Goal: Use online tool/utility: Utilize a website feature to perform a specific function

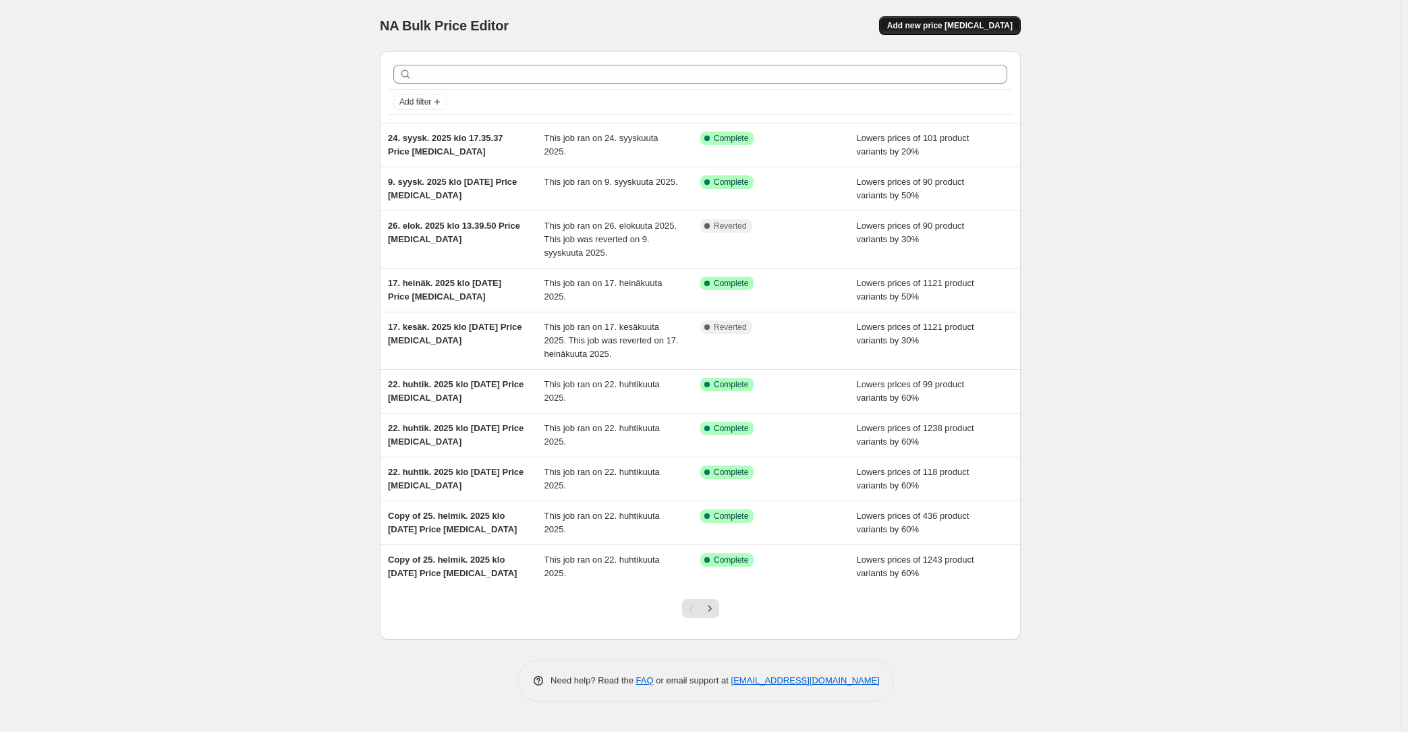
click at [916, 32] on button "Add new price [MEDICAL_DATA]" at bounding box center [950, 25] width 142 height 19
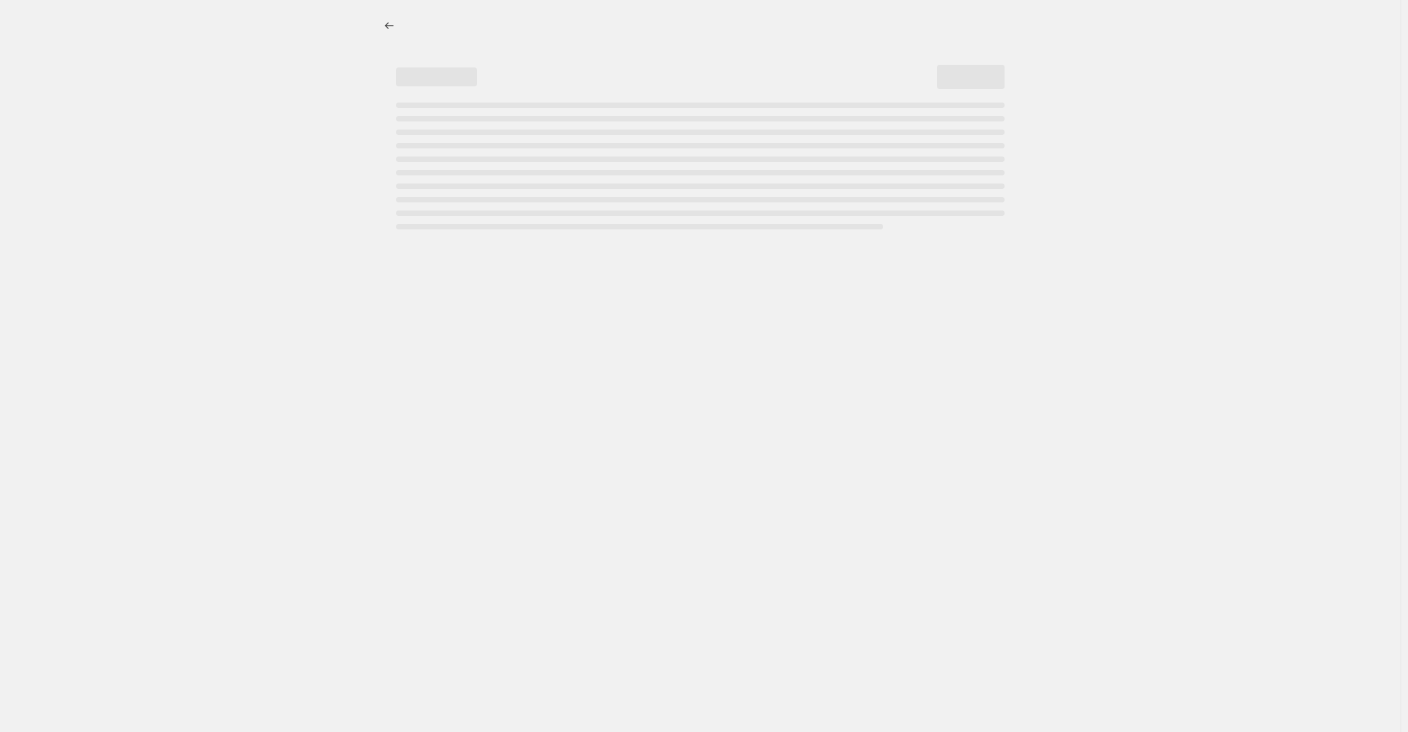
select select "percentage"
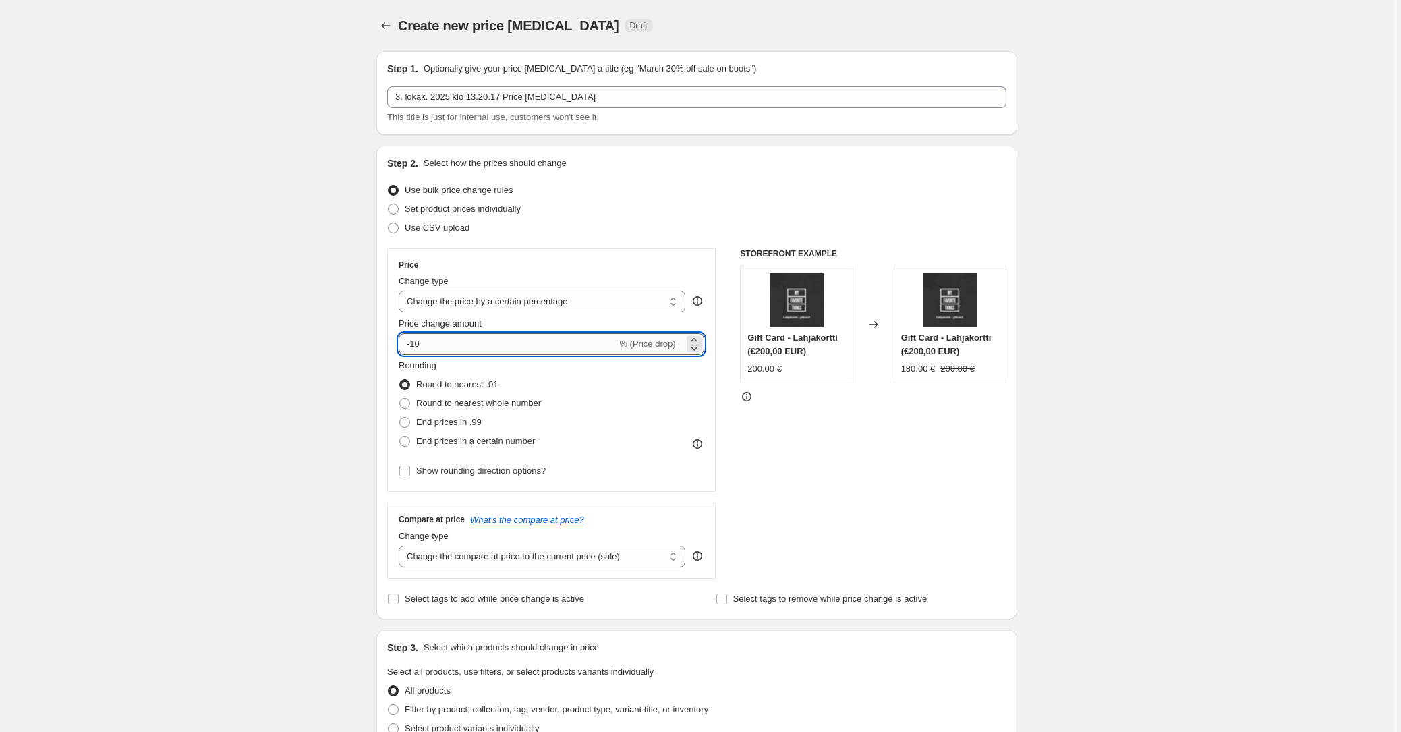
click at [440, 351] on input "-10" at bounding box center [508, 344] width 218 height 22
type input "-1"
type input "-25"
click at [244, 300] on div "Create new price [MEDICAL_DATA]. This page is ready Create new price [MEDICAL_D…" at bounding box center [696, 674] width 1393 height 1348
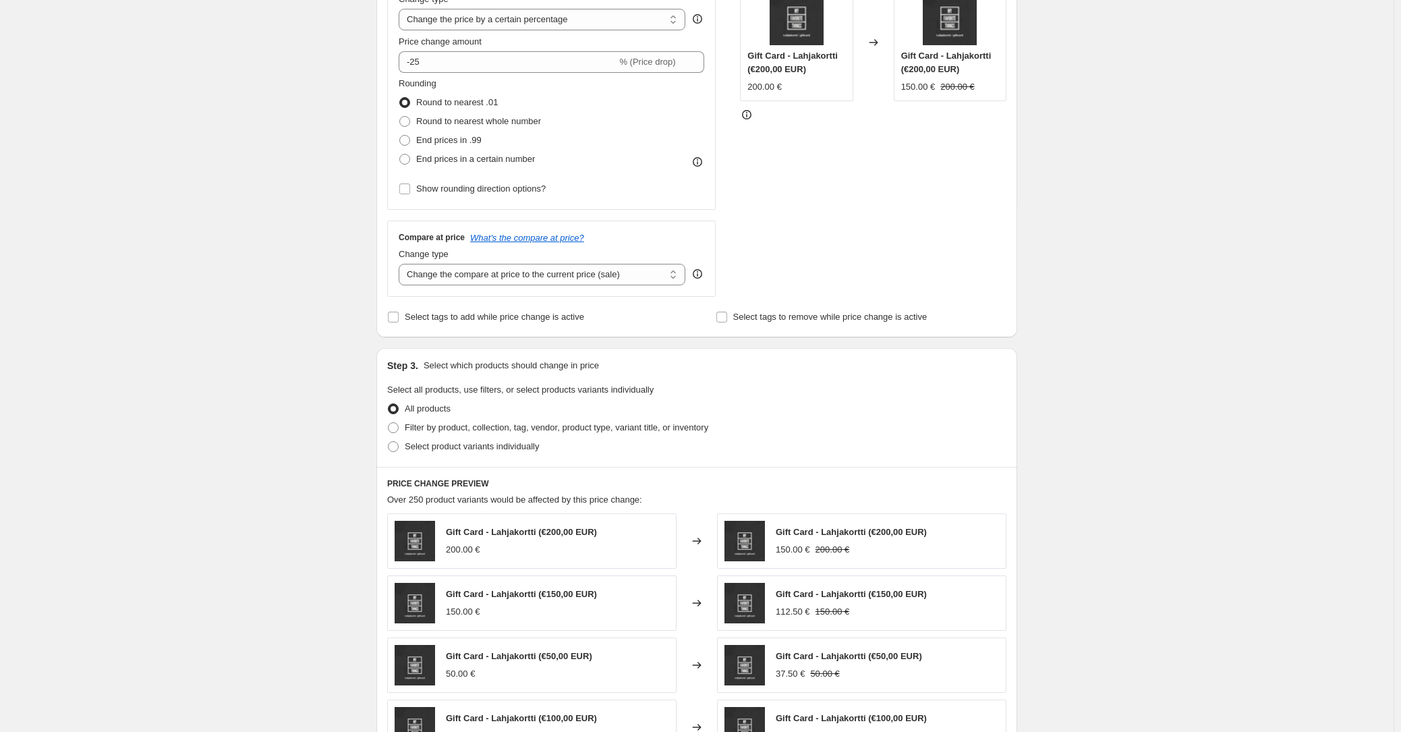
scroll to position [290, 0]
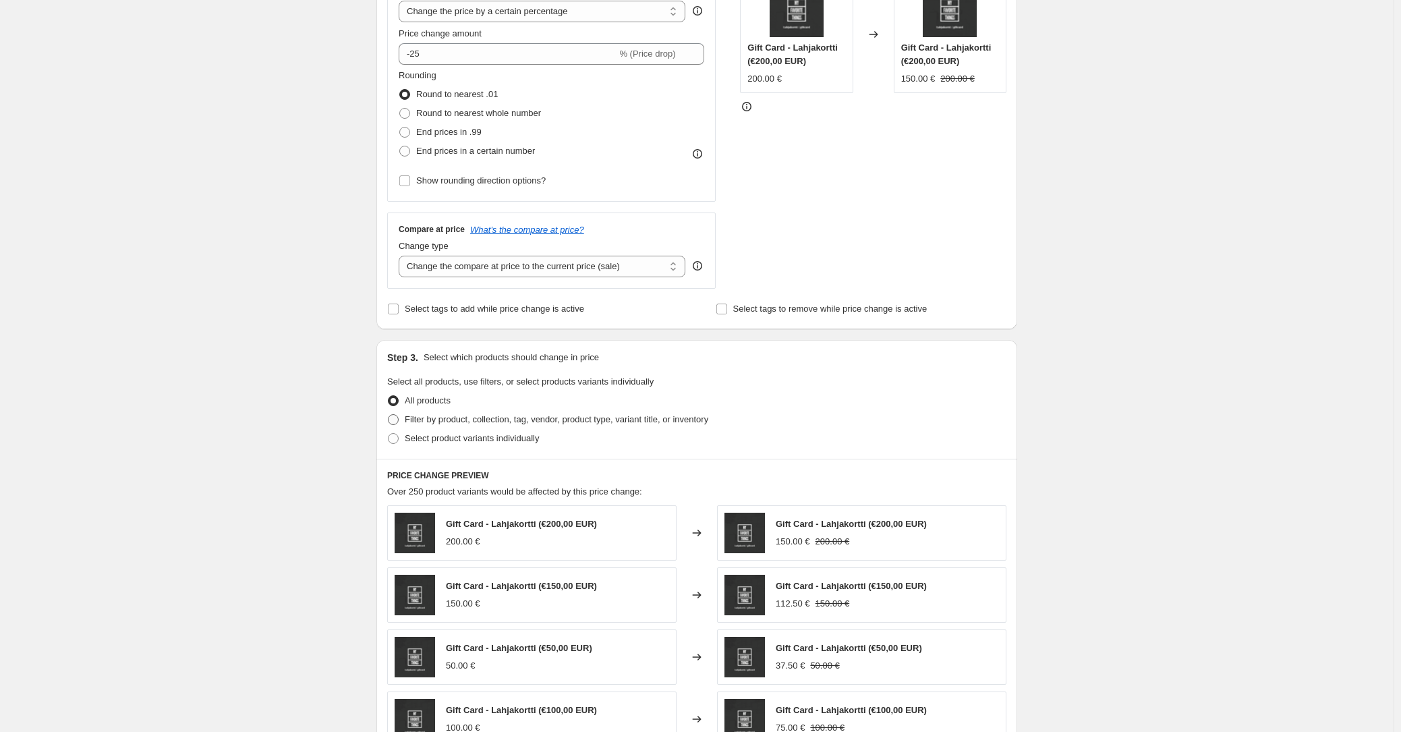
click at [399, 417] on span at bounding box center [393, 419] width 11 height 11
click at [388, 415] on input "Filter by product, collection, tag, vendor, product type, variant title, or inv…" at bounding box center [388, 414] width 1 height 1
radio input "true"
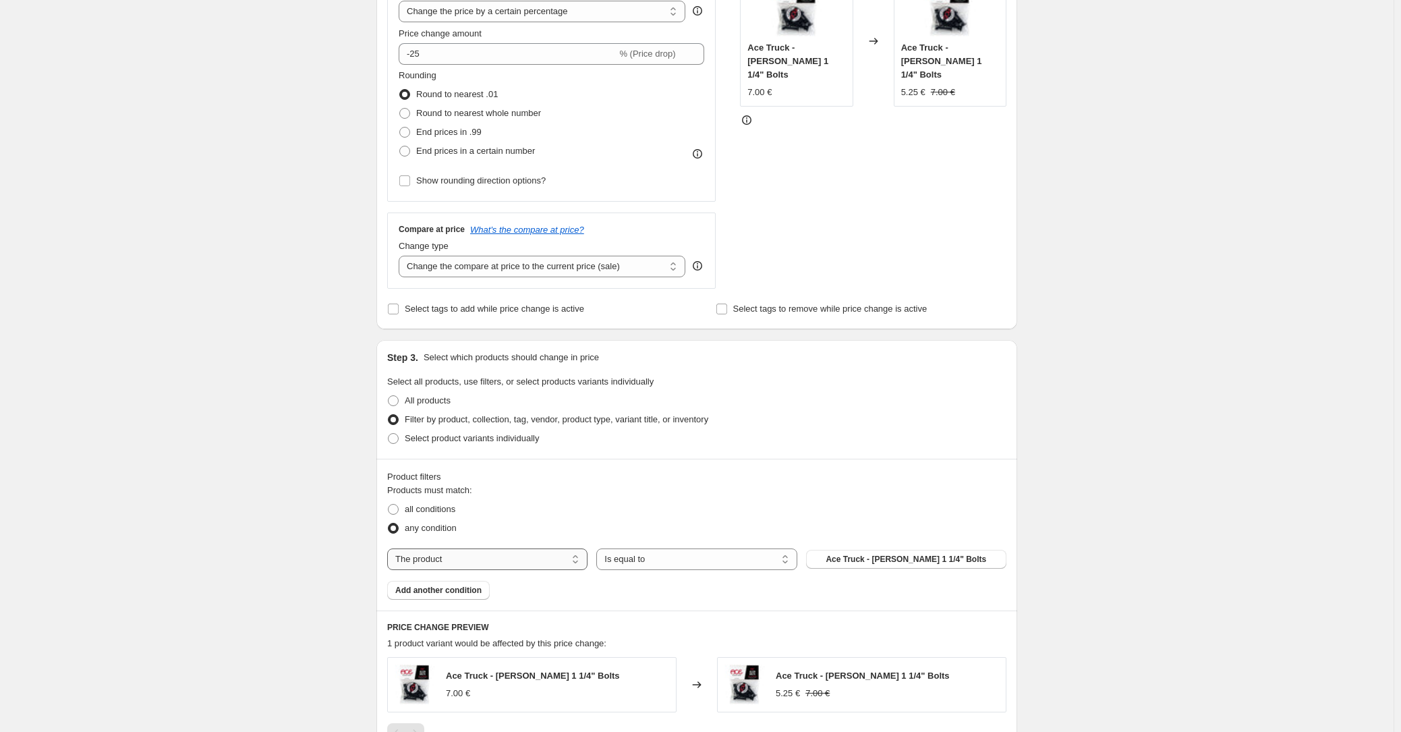
click at [490, 561] on select "The product The product's collection The product's tag The product's vendor The…" at bounding box center [487, 559] width 200 height 22
select select "collection"
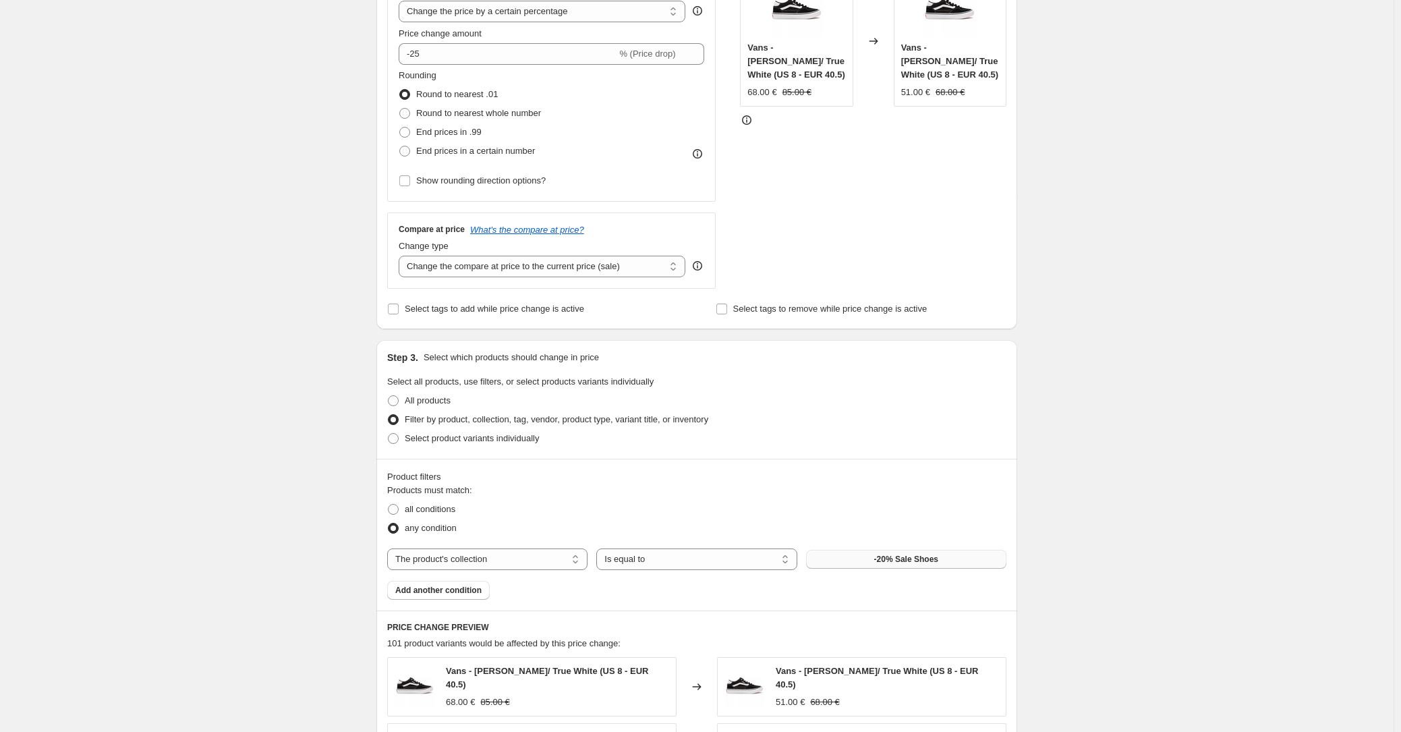
click at [884, 558] on span "-20% Sale Shoes" at bounding box center [906, 559] width 64 height 11
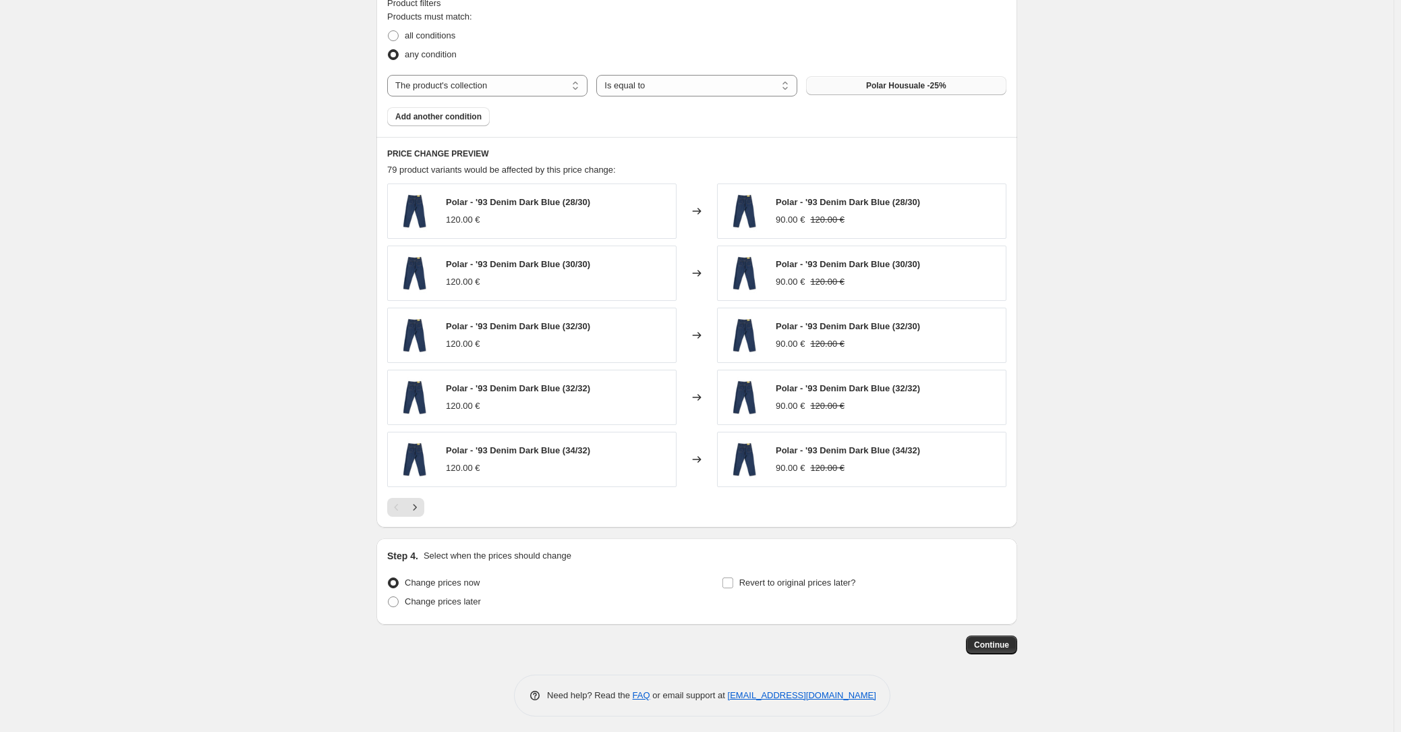
scroll to position [766, 0]
click at [983, 638] on span "Continue" at bounding box center [991, 642] width 35 height 11
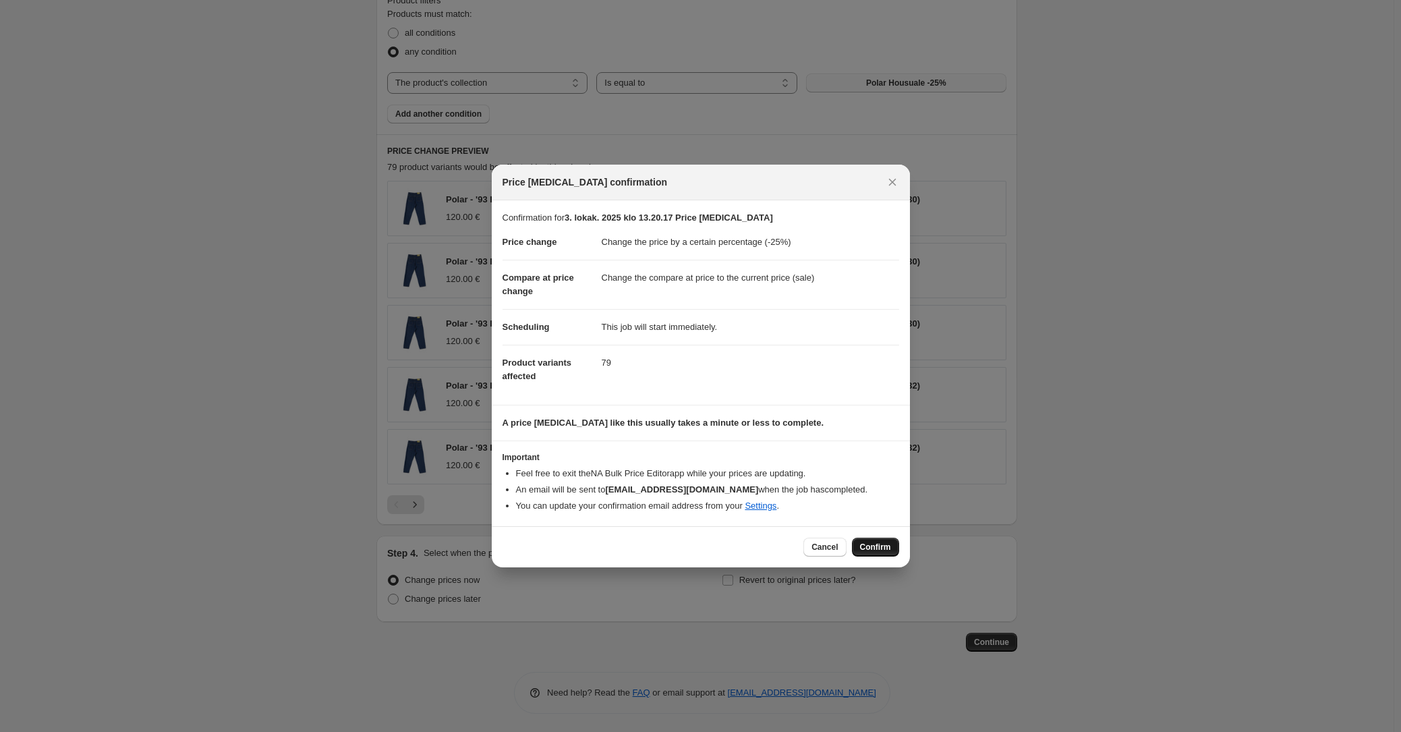
click at [869, 547] on span "Confirm" at bounding box center [875, 547] width 31 height 11
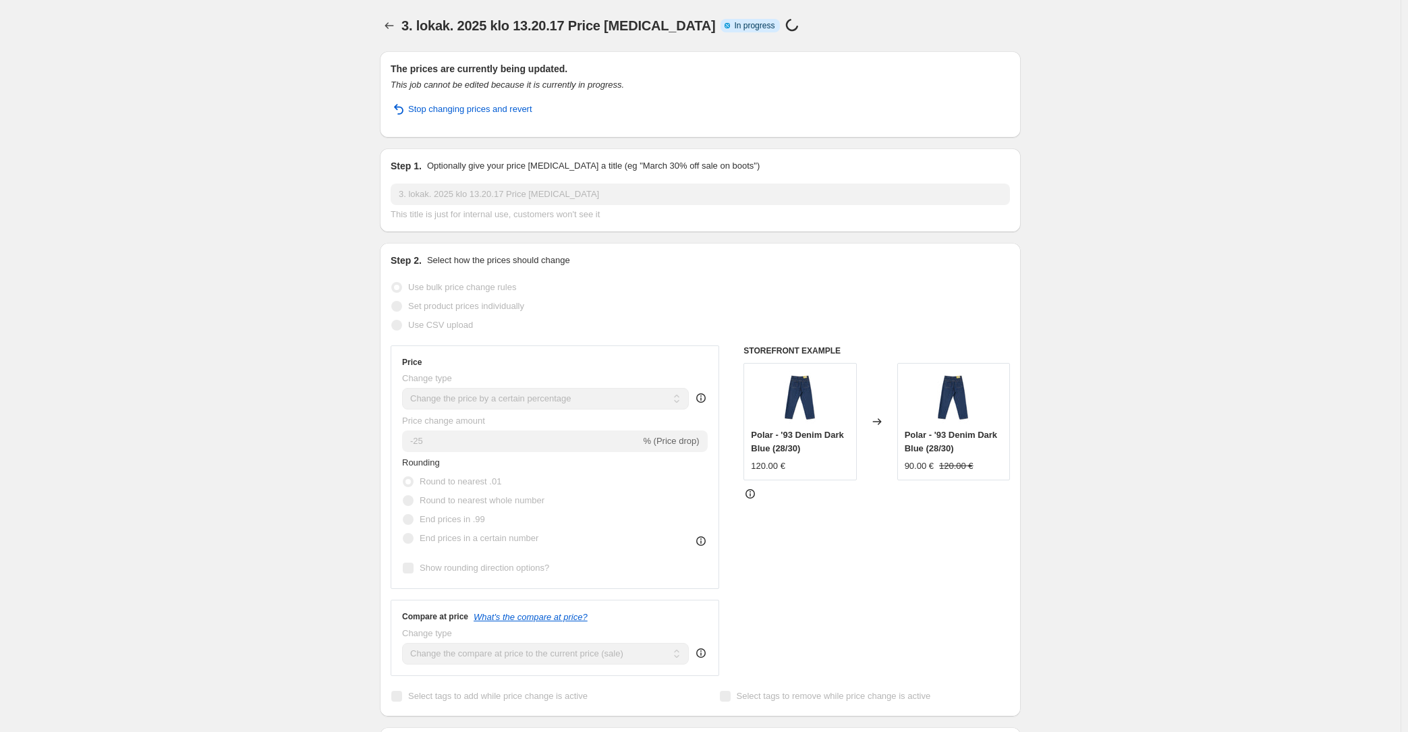
select select "percentage"
select select "collection"
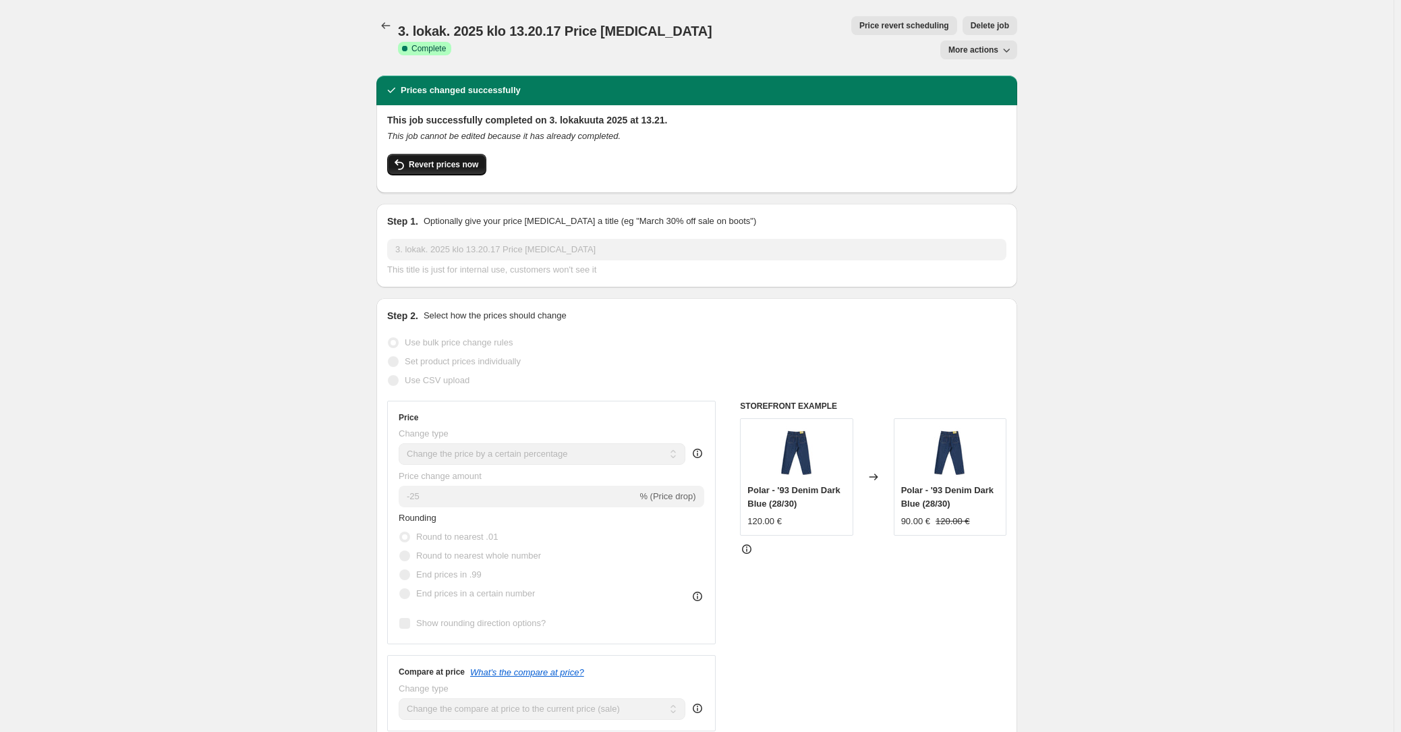
click at [465, 159] on span "Revert prices now" at bounding box center [443, 164] width 69 height 11
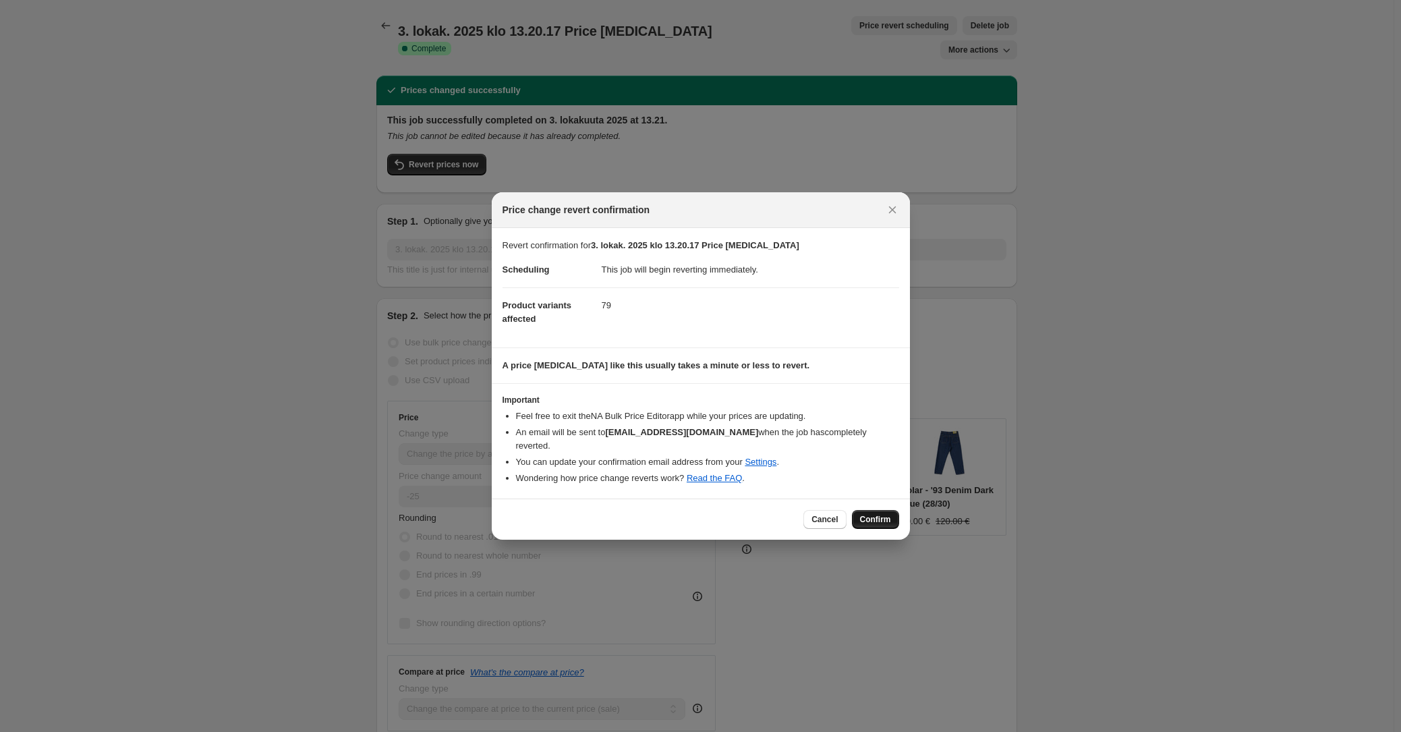
click at [890, 514] on span "Confirm" at bounding box center [875, 519] width 31 height 11
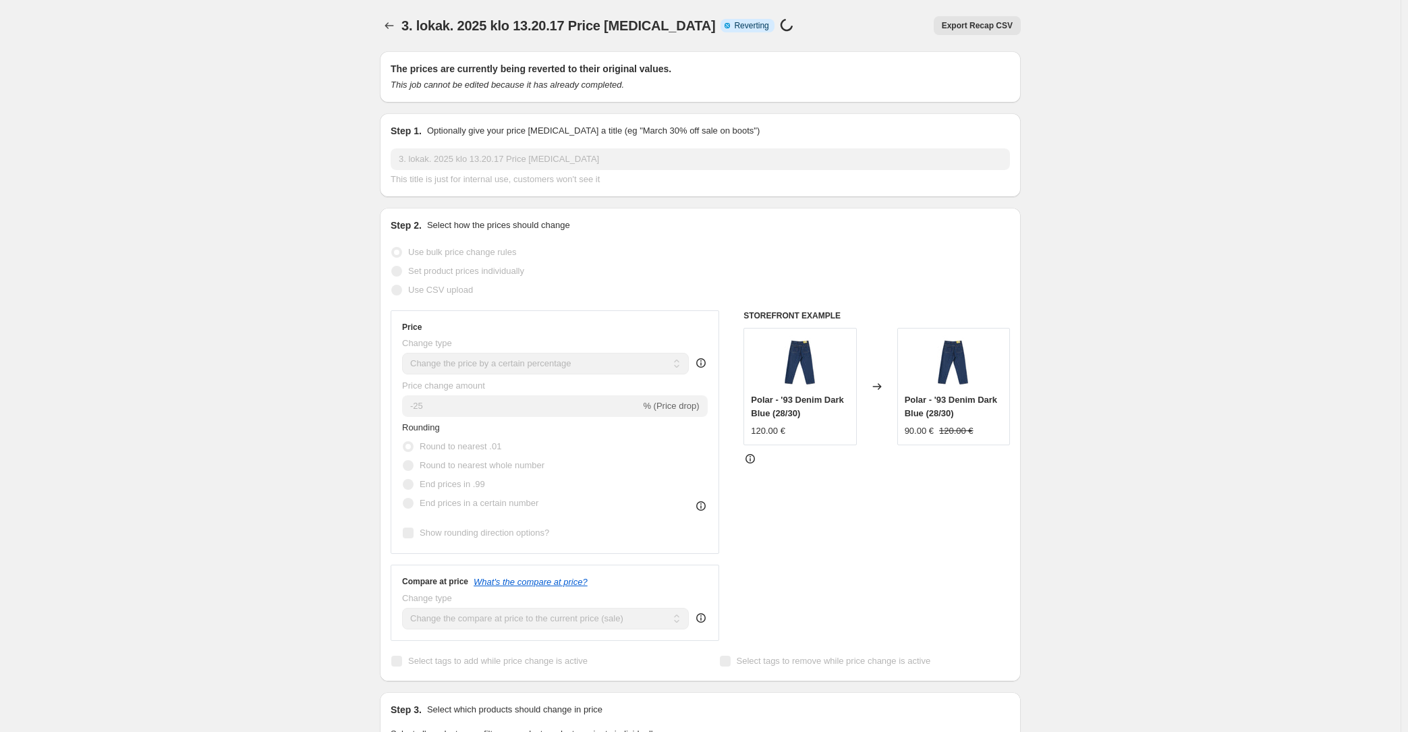
select select "percentage"
select select "collection"
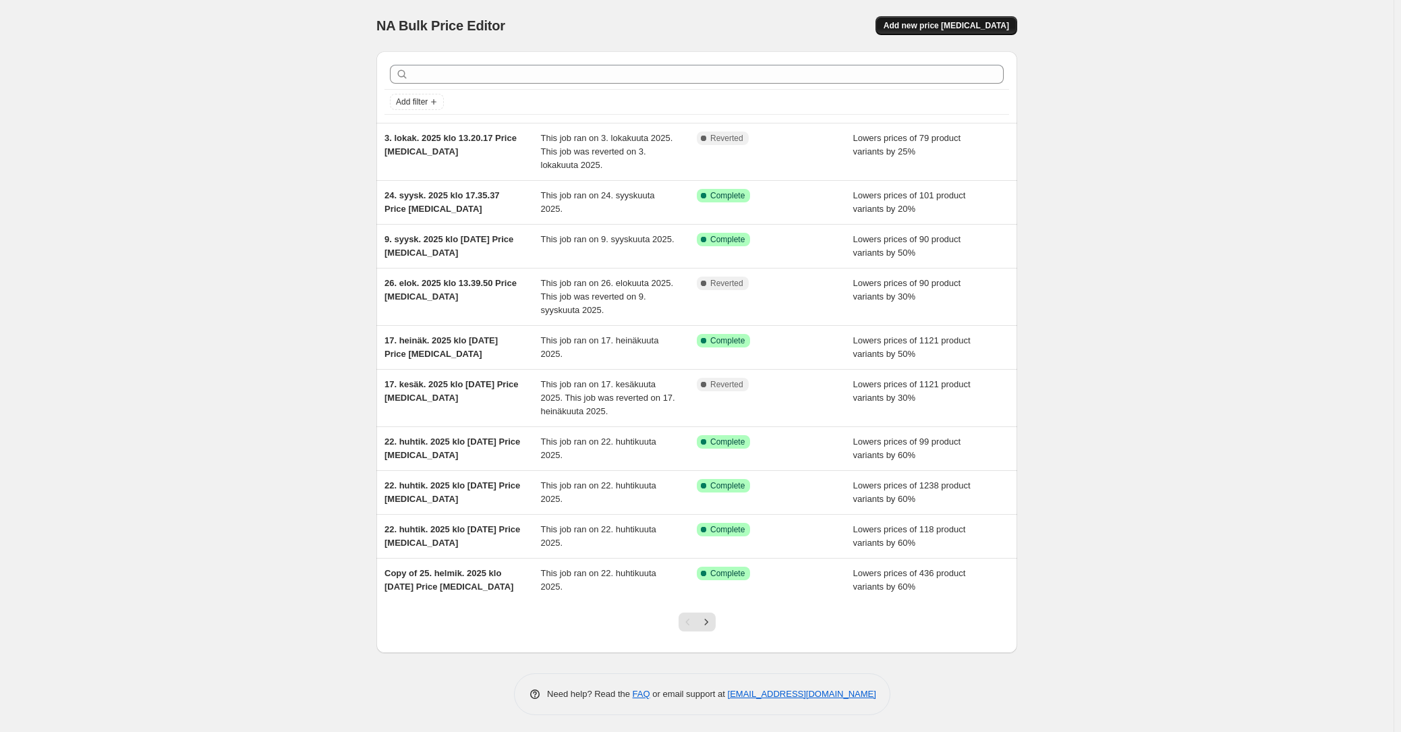
click at [965, 20] on button "Add new price [MEDICAL_DATA]" at bounding box center [946, 25] width 142 height 19
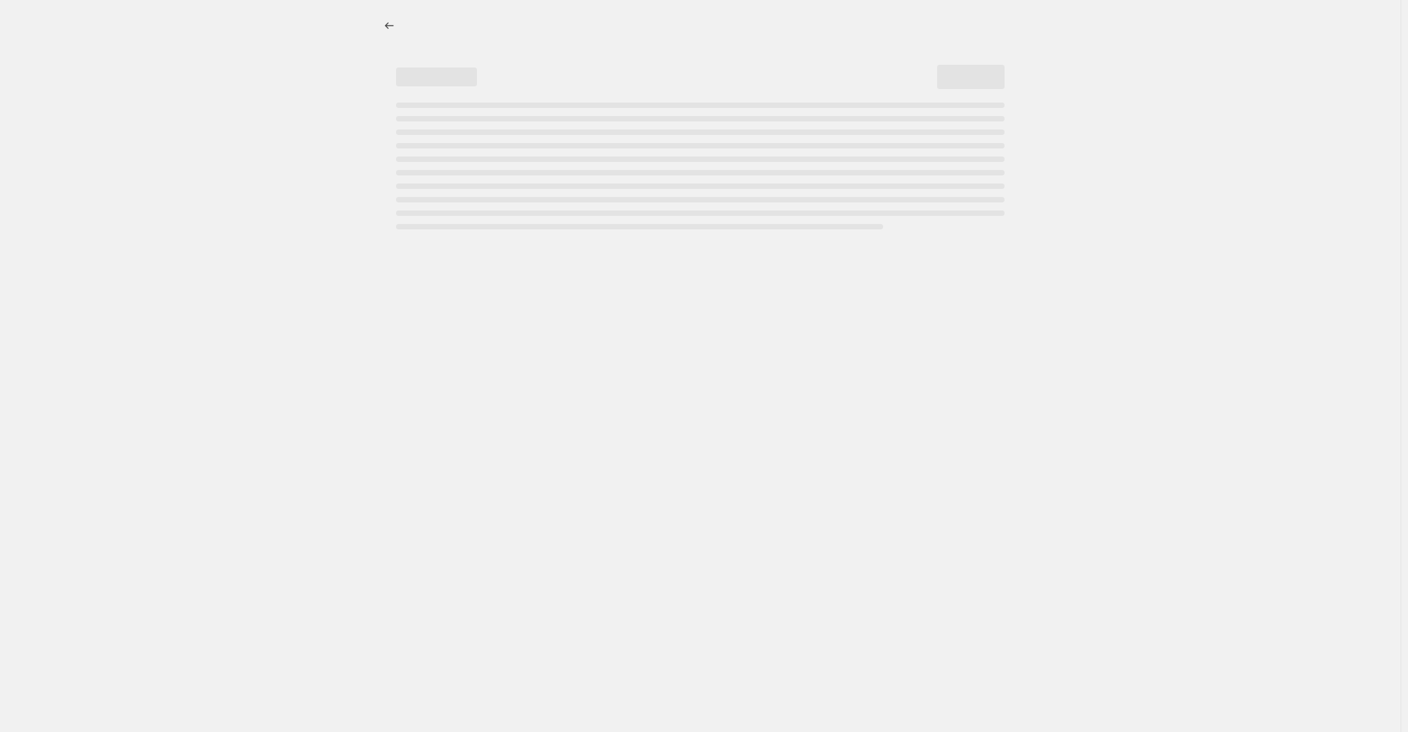
select select "percentage"
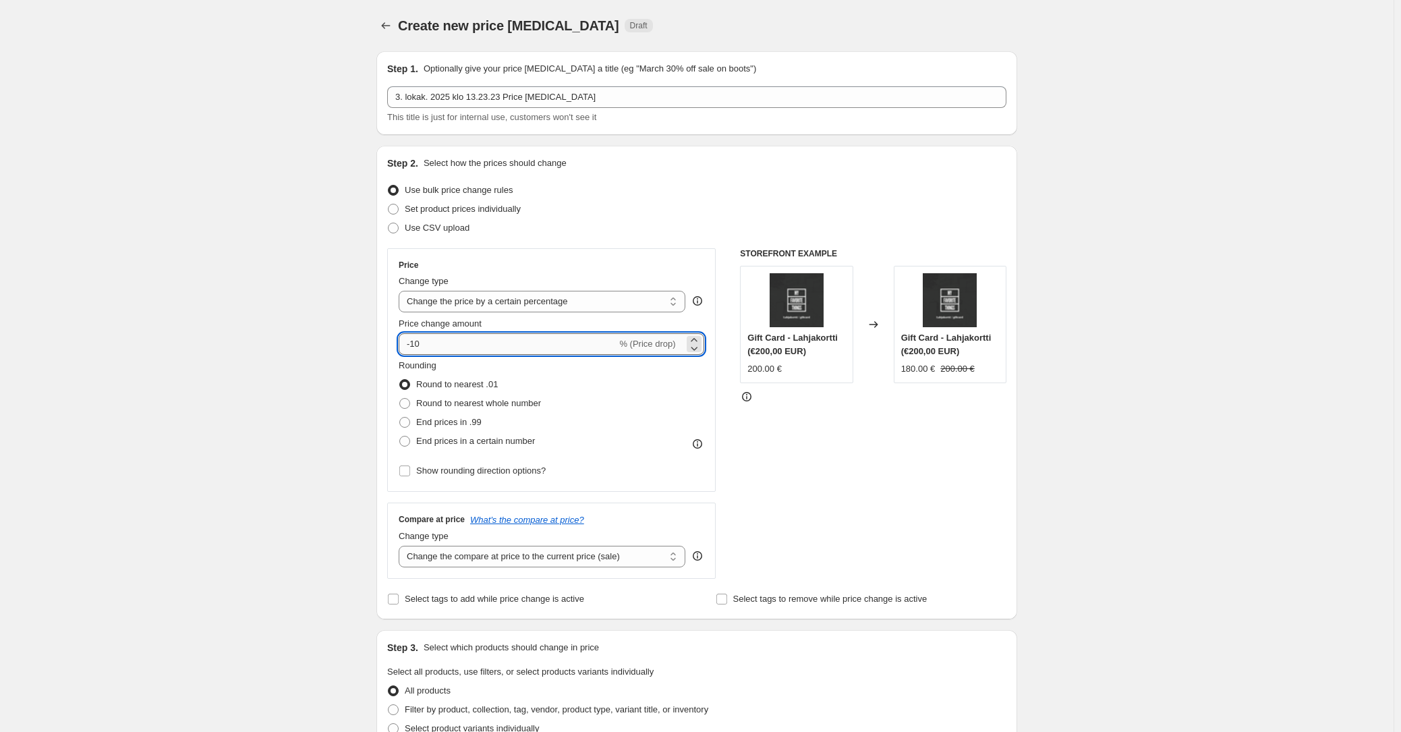
click at [458, 349] on input "-10" at bounding box center [508, 344] width 218 height 22
type input "-1"
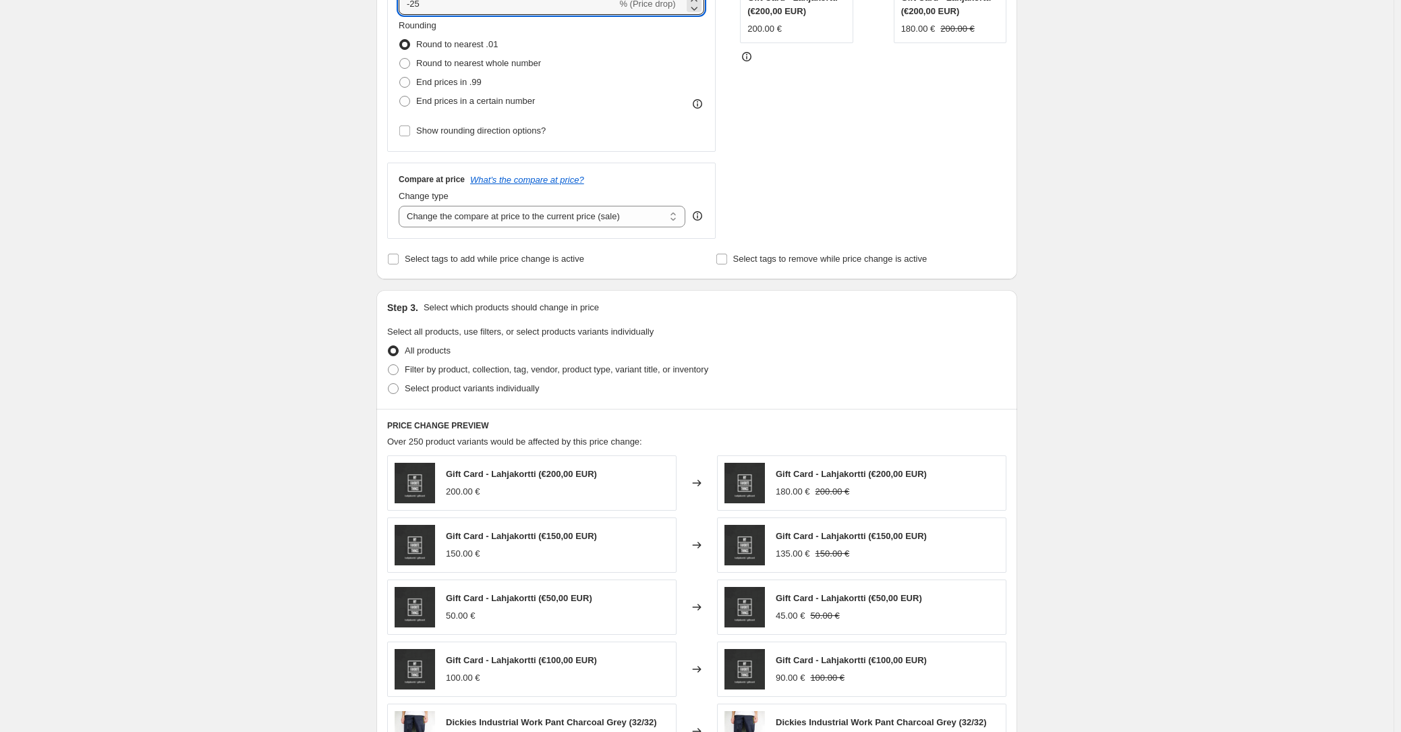
scroll to position [434, 0]
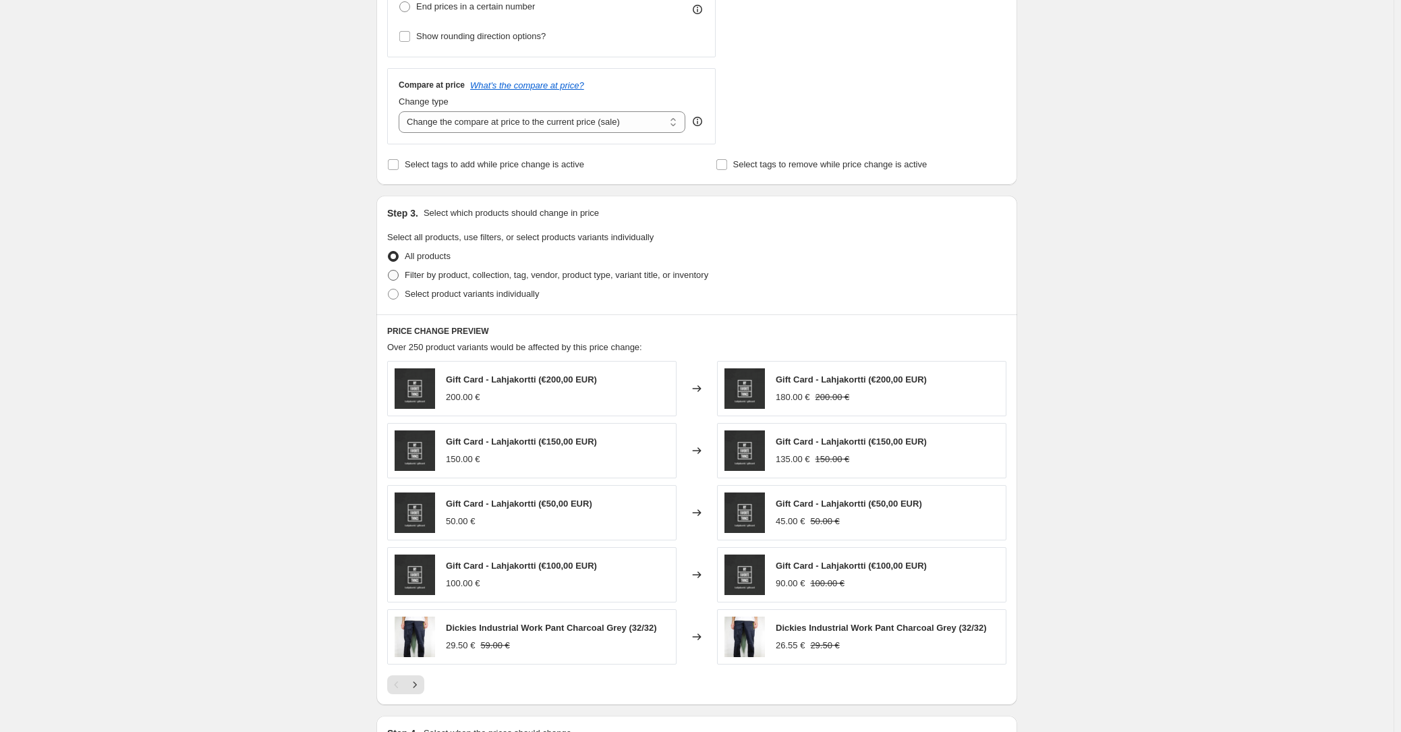
type input "-25"
click at [399, 272] on span at bounding box center [393, 275] width 11 height 11
click at [388, 270] on input "Filter by product, collection, tag, vendor, product type, variant title, or inv…" at bounding box center [388, 270] width 1 height 1
radio input "true"
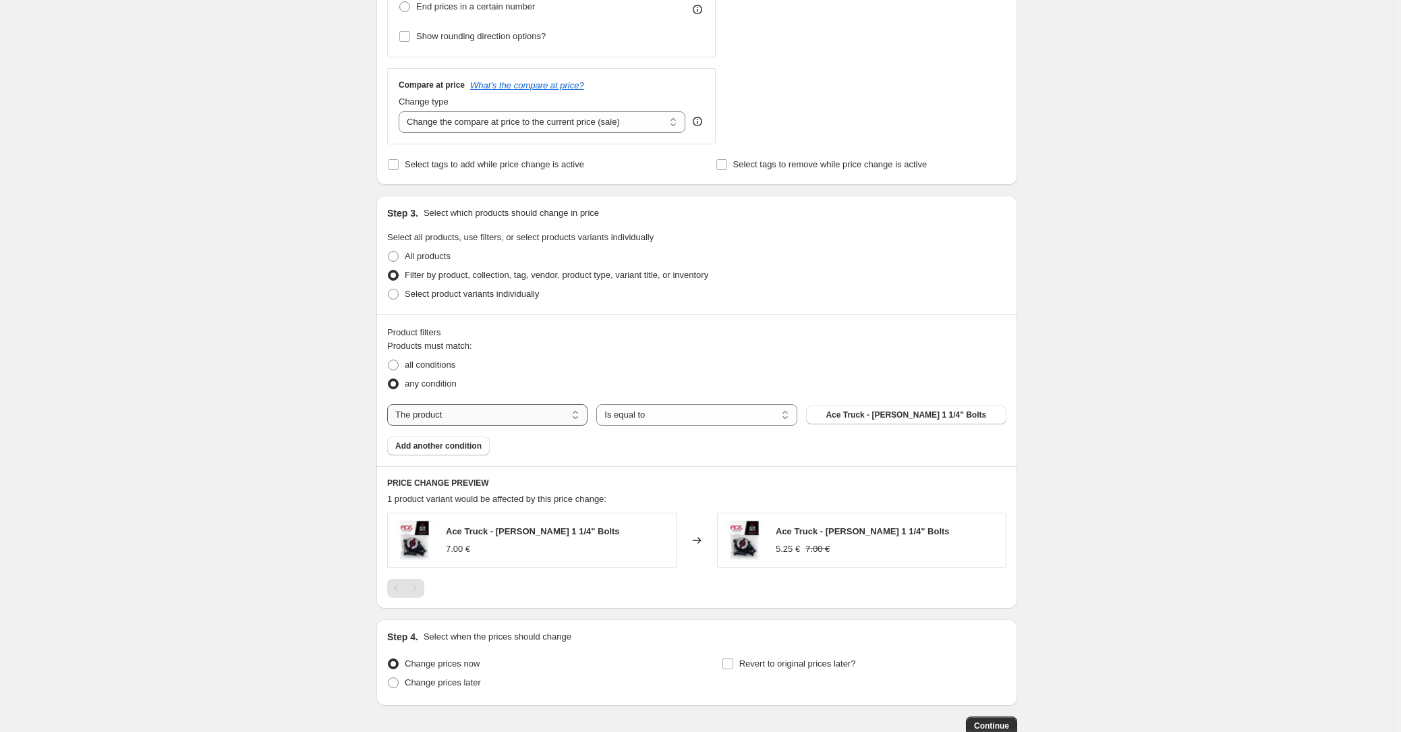
click at [494, 420] on select "The product The product's collection The product's tag The product's vendor The…" at bounding box center [487, 415] width 200 height 22
select select "collection"
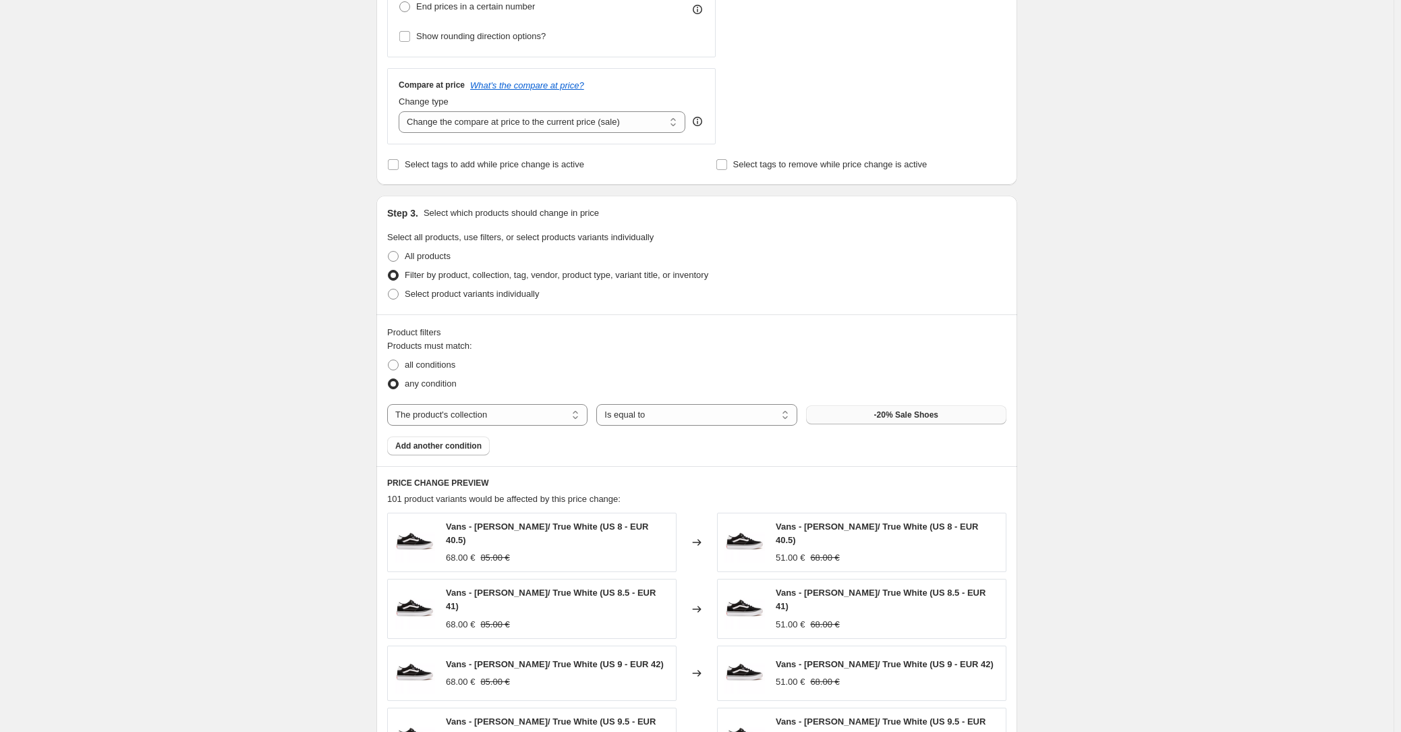
click at [905, 411] on span "-20% Sale Shoes" at bounding box center [906, 414] width 64 height 11
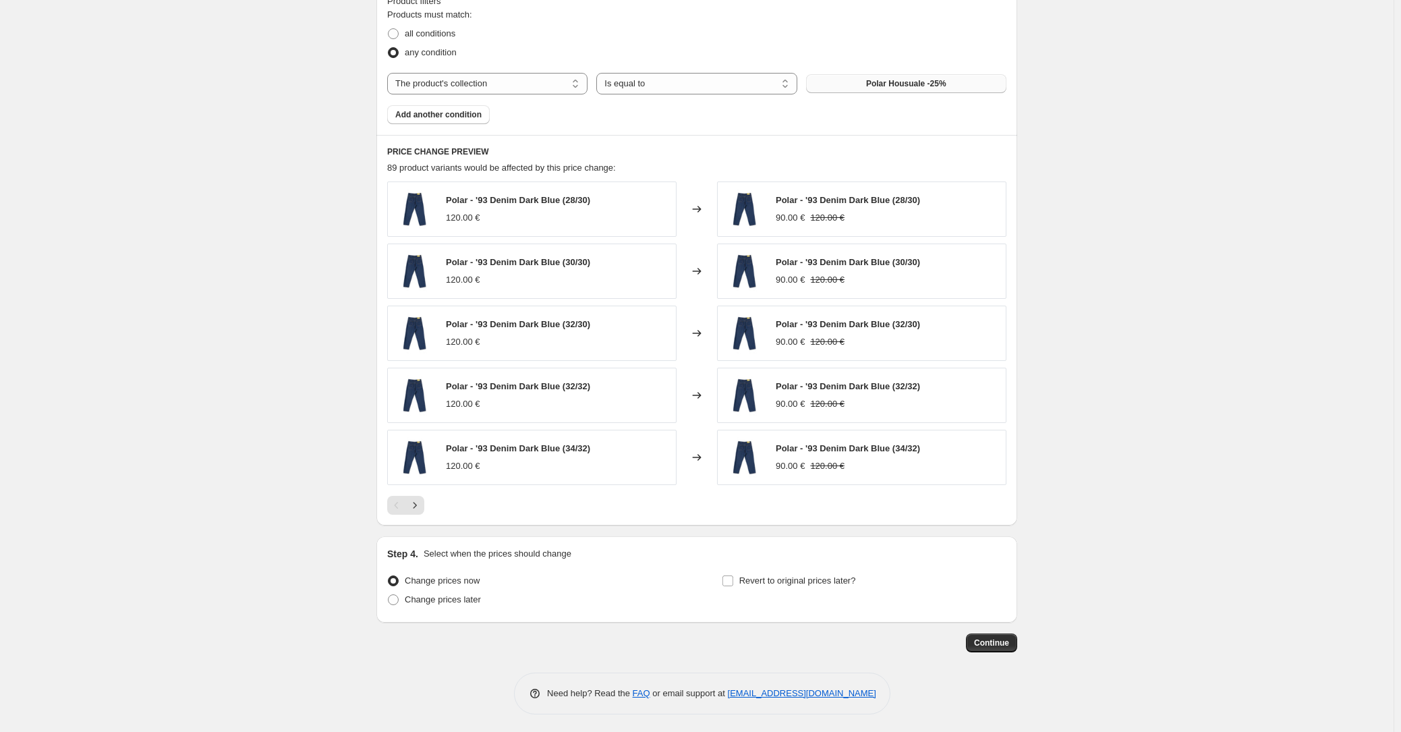
scroll to position [766, 0]
click at [987, 648] on button "Continue" at bounding box center [991, 642] width 51 height 19
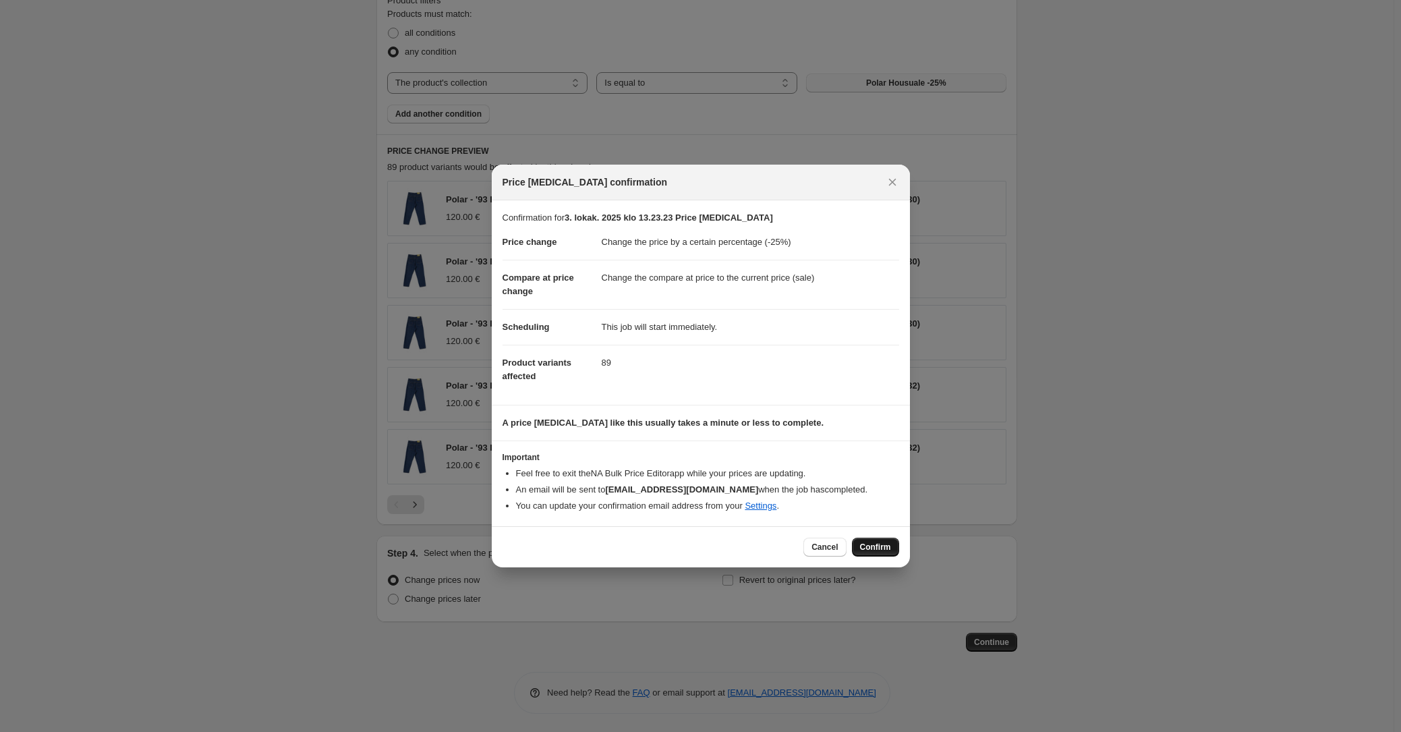
click at [879, 547] on span "Confirm" at bounding box center [875, 547] width 31 height 11
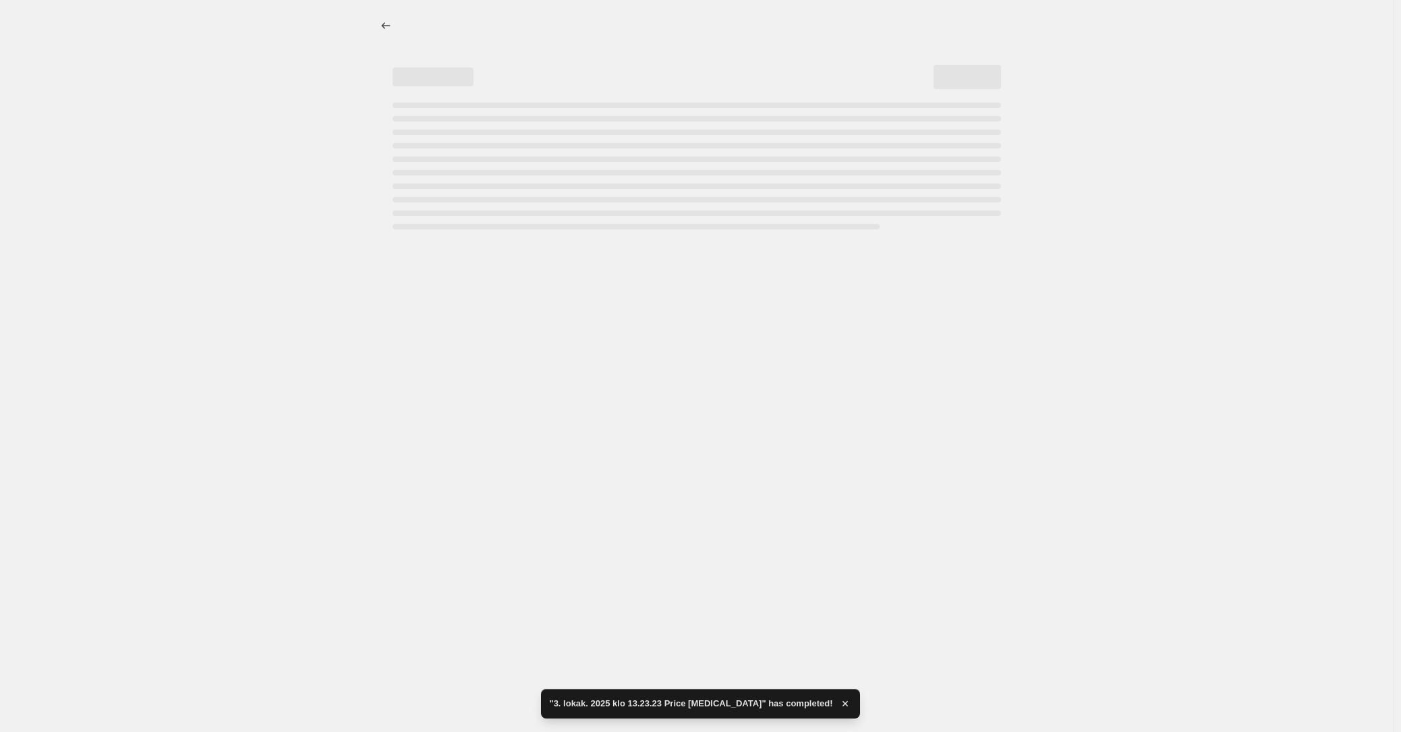
select select "percentage"
select select "collection"
